Goal: Task Accomplishment & Management: Manage account settings

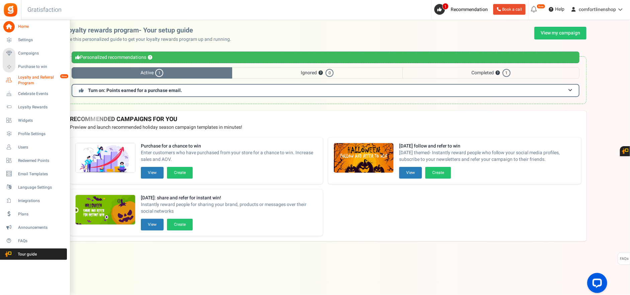
click at [40, 79] on span "Loyalty and Referral Program" at bounding box center [42, 80] width 49 height 11
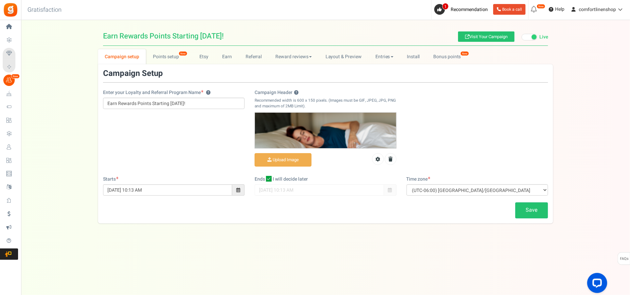
click at [0, 0] on span "Redeemed Points" at bounding box center [0, 0] width 0 height 0
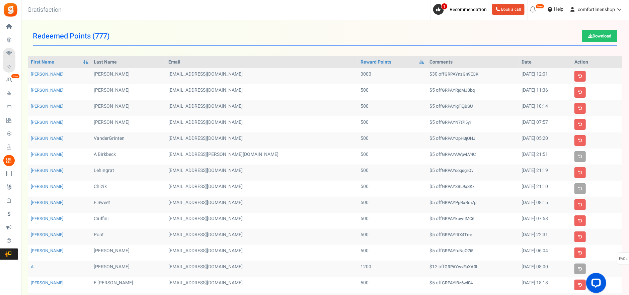
scroll to position [152, 0]
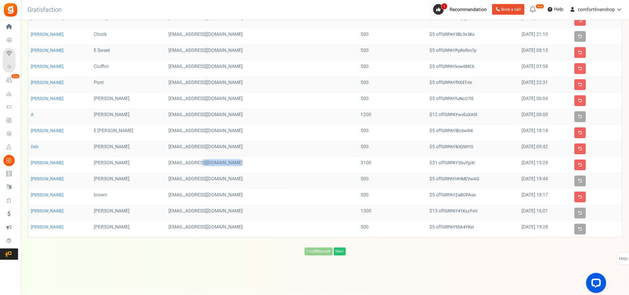
drag, startPoint x: 169, startPoint y: 162, endPoint x: 213, endPoint y: 164, distance: 43.6
click at [213, 164] on td "[EMAIL_ADDRESS][DOMAIN_NAME]" at bounding box center [262, 165] width 192 height 16
click at [226, 164] on td "[EMAIL_ADDRESS][DOMAIN_NAME]" at bounding box center [262, 165] width 192 height 16
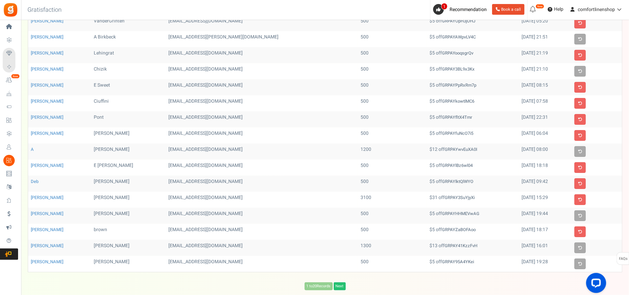
scroll to position [102, 0]
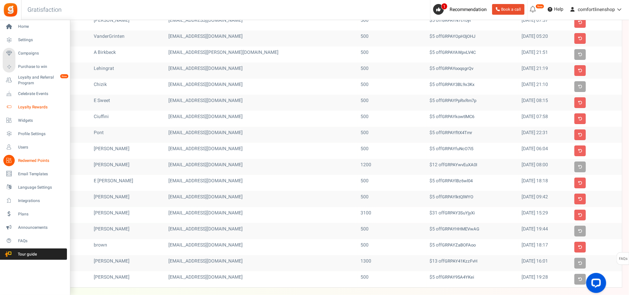
click at [40, 107] on span "Loyalty Rewards" at bounding box center [41, 107] width 47 height 6
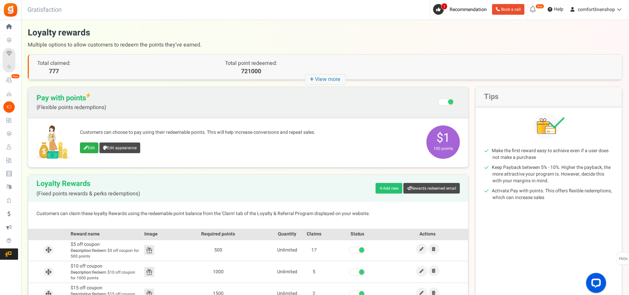
click at [87, 150] on link "Edit" at bounding box center [89, 148] width 18 height 11
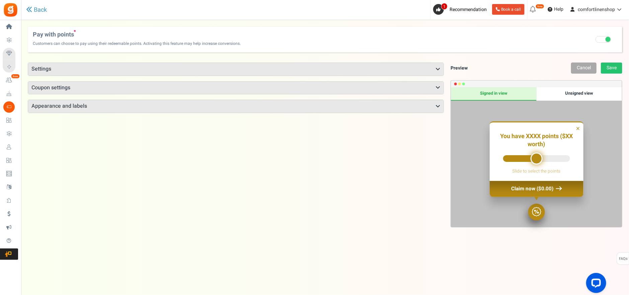
click at [139, 100] on h3 "Appearance and labels" at bounding box center [235, 106] width 415 height 13
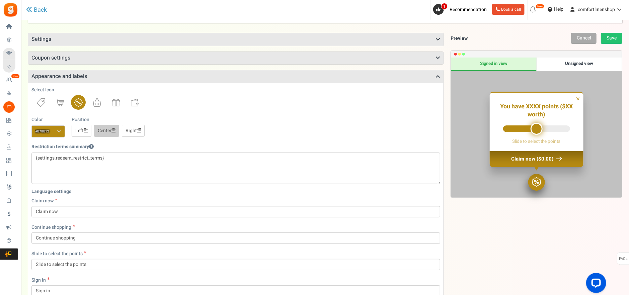
scroll to position [50, 0]
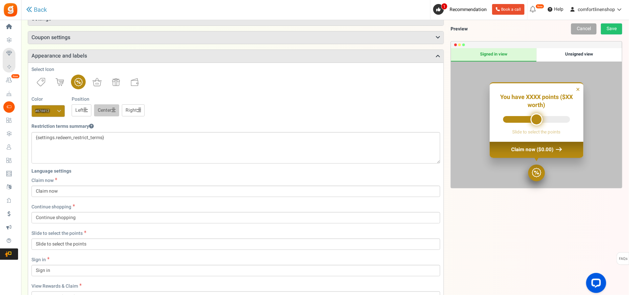
click at [193, 40] on h3 "Coupon settings" at bounding box center [235, 37] width 415 height 13
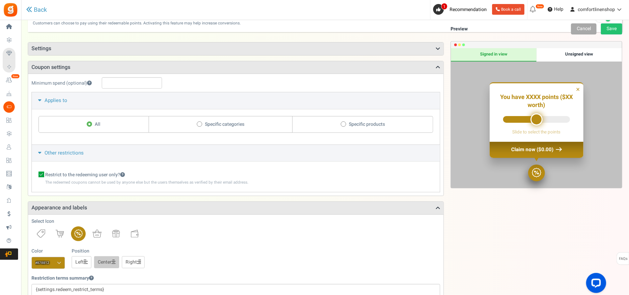
scroll to position [0, 0]
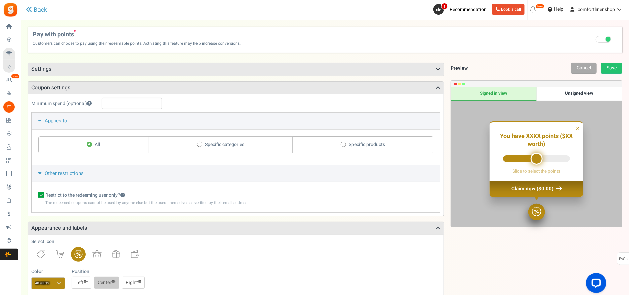
click at [140, 75] on h3 "Settings" at bounding box center [235, 69] width 415 height 13
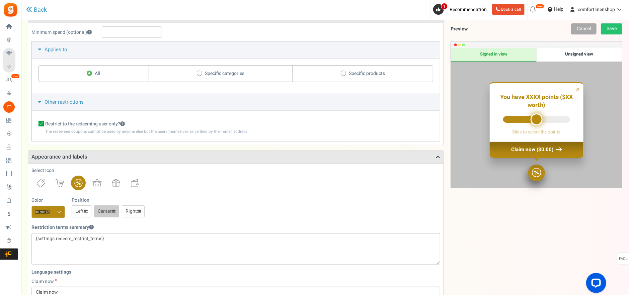
scroll to position [141, 0]
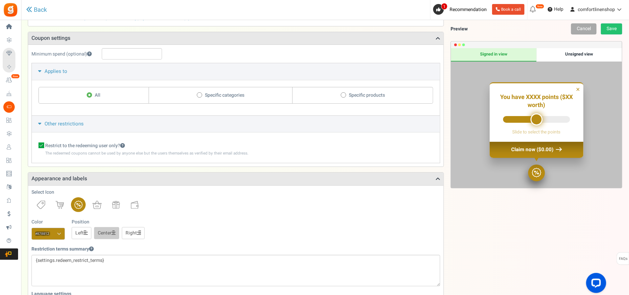
click at [0, 0] on span "Redeemed Points" at bounding box center [0, 0] width 0 height 0
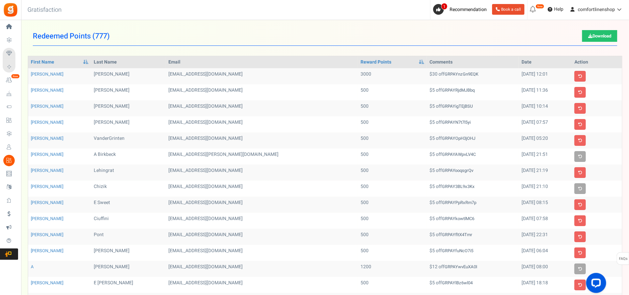
scroll to position [152, 0]
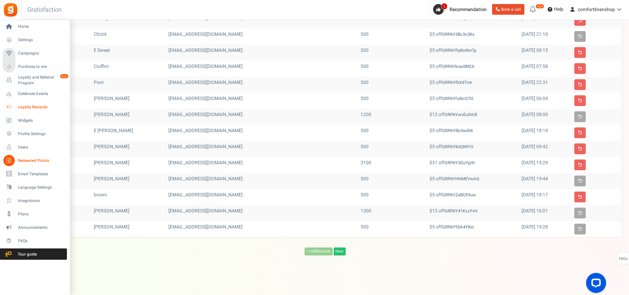
click at [29, 111] on link "Loyalty Rewards" at bounding box center [35, 106] width 64 height 11
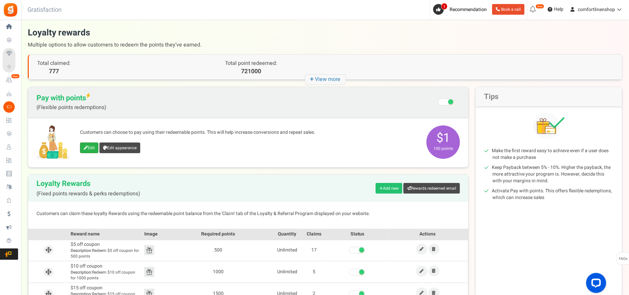
click at [98, 151] on link "Edit" at bounding box center [89, 148] width 18 height 11
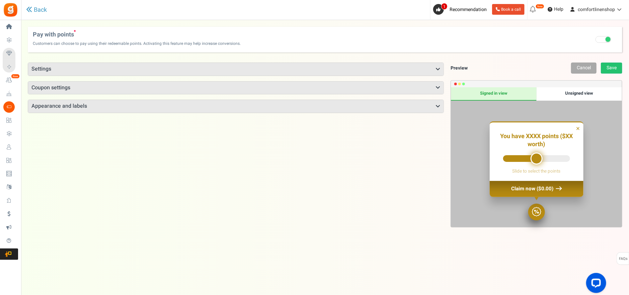
click at [114, 86] on h3 "Coupon settings" at bounding box center [235, 88] width 415 height 13
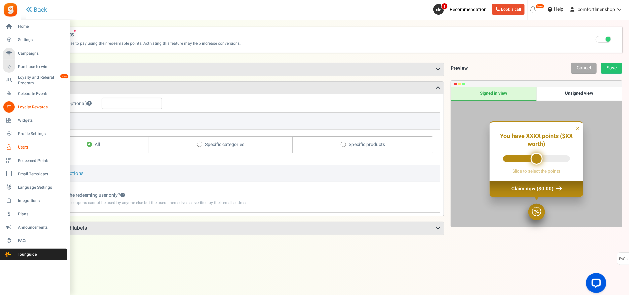
click at [22, 142] on link "Users" at bounding box center [35, 147] width 64 height 11
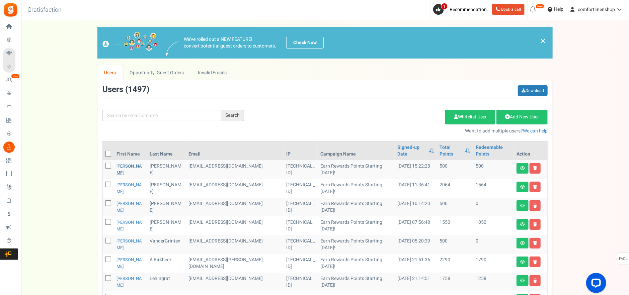
click at [122, 163] on link "[PERSON_NAME]" at bounding box center [129, 169] width 25 height 13
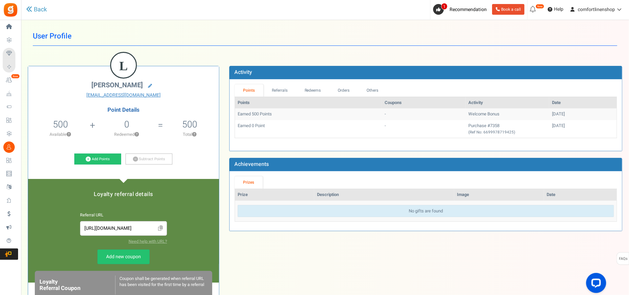
click at [99, 170] on div "L [PERSON_NAME] [EMAIL_ADDRESS][DOMAIN_NAME] Point Details 500 500 Redeemable 0…" at bounding box center [123, 227] width 191 height 323
click at [101, 161] on link "Add Points" at bounding box center [97, 159] width 47 height 11
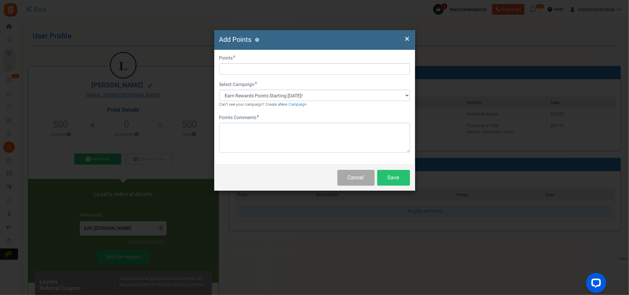
click at [410, 37] on div "× Close Add Points ?" at bounding box center [314, 40] width 201 height 20
click at [406, 38] on span "×" at bounding box center [407, 38] width 5 height 13
